Goal: Book appointment/travel/reservation

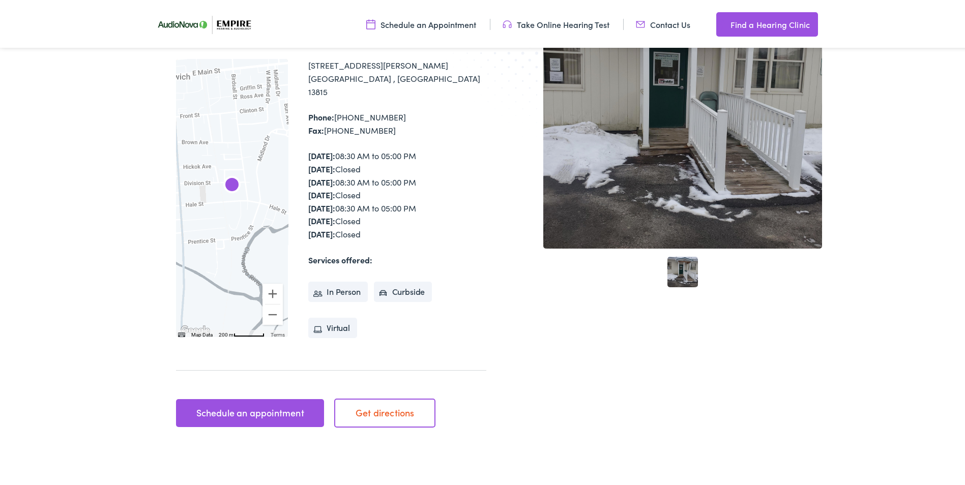
scroll to position [204, 0]
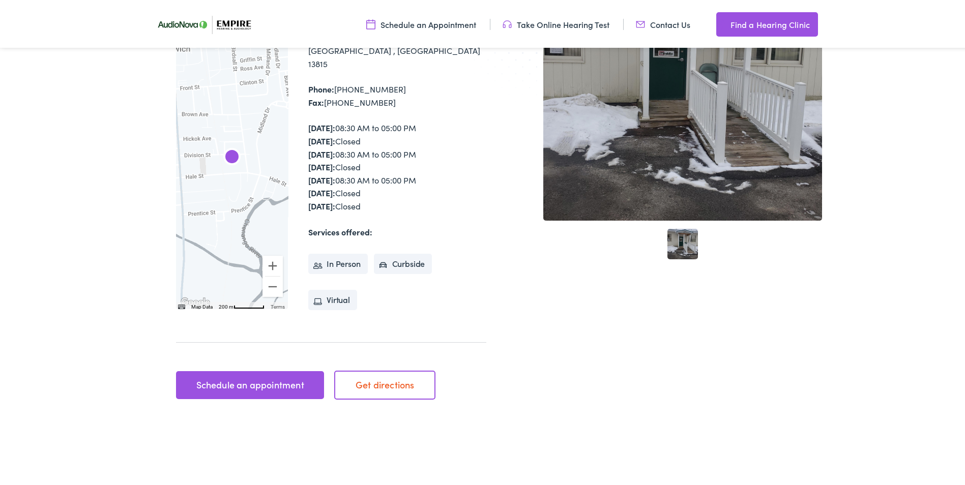
click at [261, 373] on link "Schedule an appointment" at bounding box center [250, 383] width 148 height 28
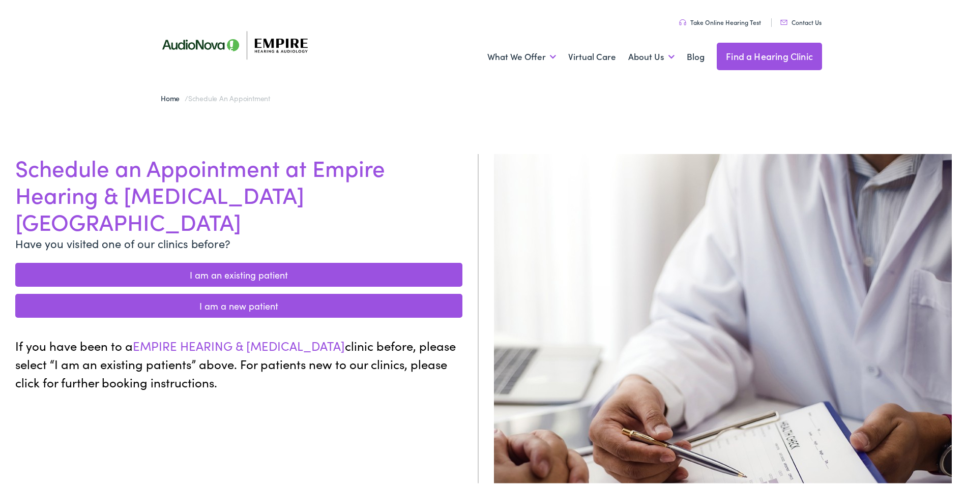
click at [250, 261] on link "I am an existing patient" at bounding box center [238, 273] width 447 height 24
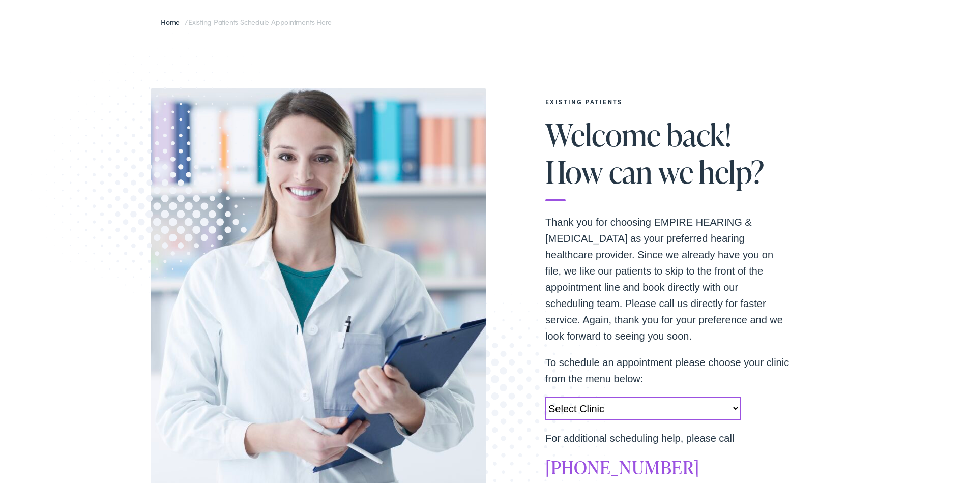
scroll to position [102, 0]
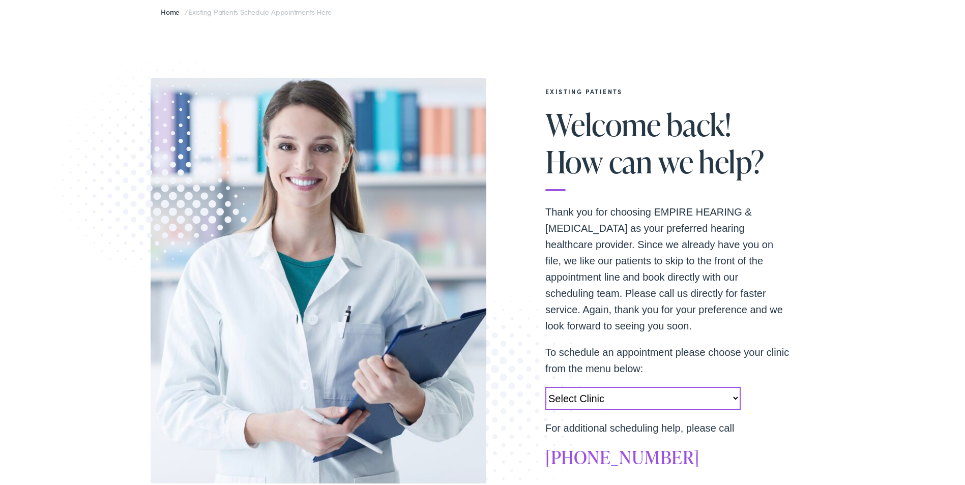
click at [731, 395] on select "Select Clinic Norwich-NY-AudioNova 43 Hale Street Amherst-NY-AudioNova 315 Albe…" at bounding box center [643, 396] width 195 height 23
select select "https://empirehearing.alpacaaudiology.com/locations/norwich-ny/"
click at [546, 385] on select "Select Clinic Norwich-NY-AudioNova 43 Hale Street Amherst-NY-AudioNova 315 Albe…" at bounding box center [643, 396] width 195 height 23
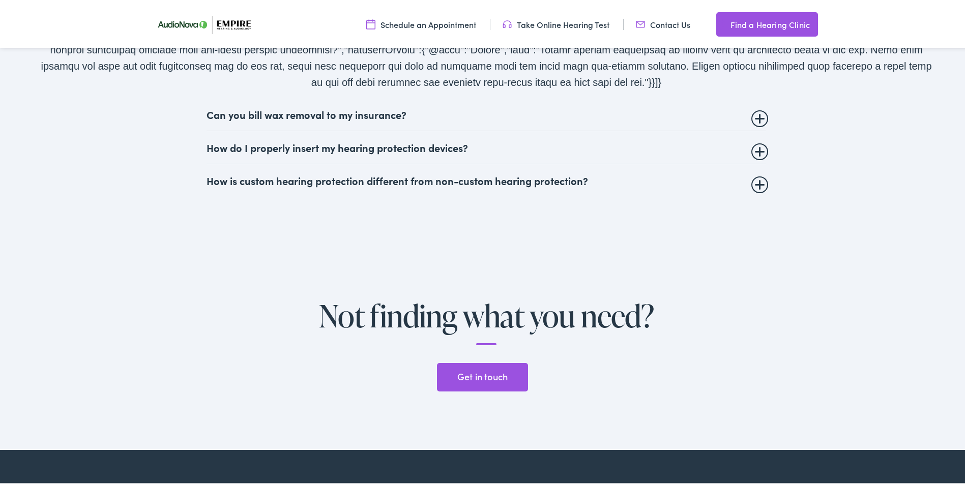
scroll to position [2239, 0]
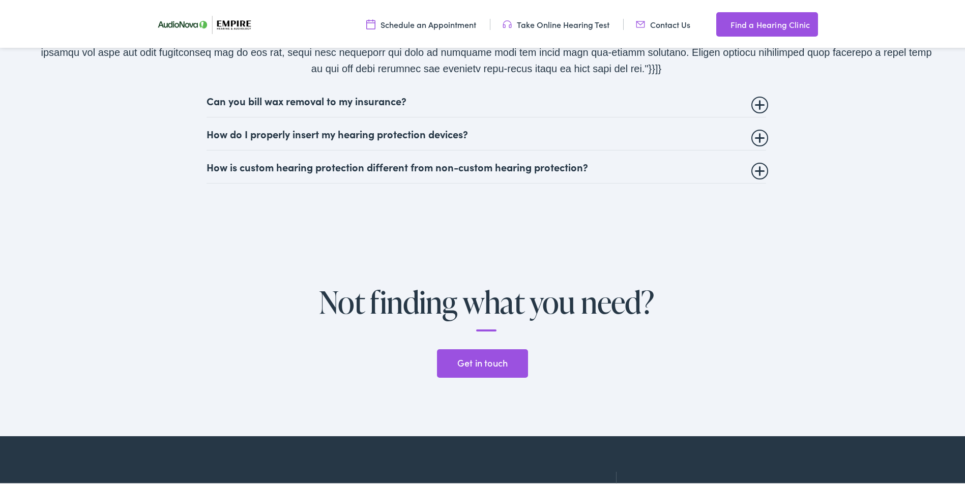
click at [754, 93] on summary "Can you bill wax removal to my insurance?" at bounding box center [487, 99] width 560 height 12
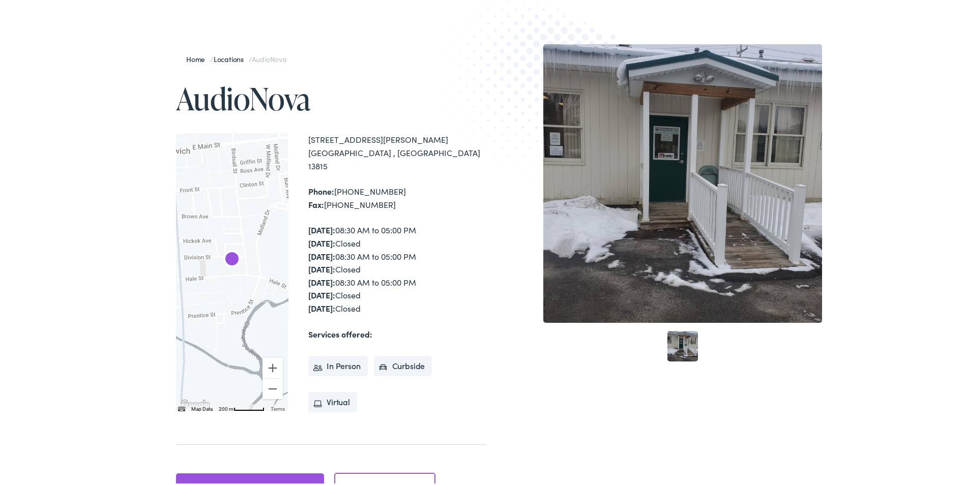
scroll to position [0, 0]
